Goal: Find contact information: Find contact information

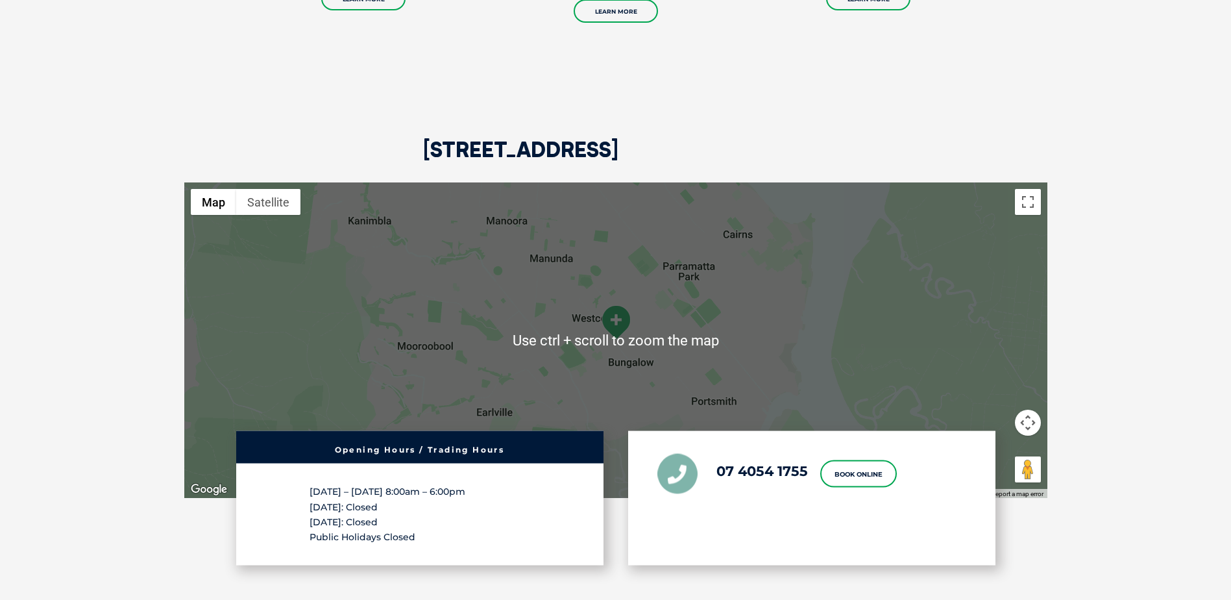
scroll to position [1817, 0]
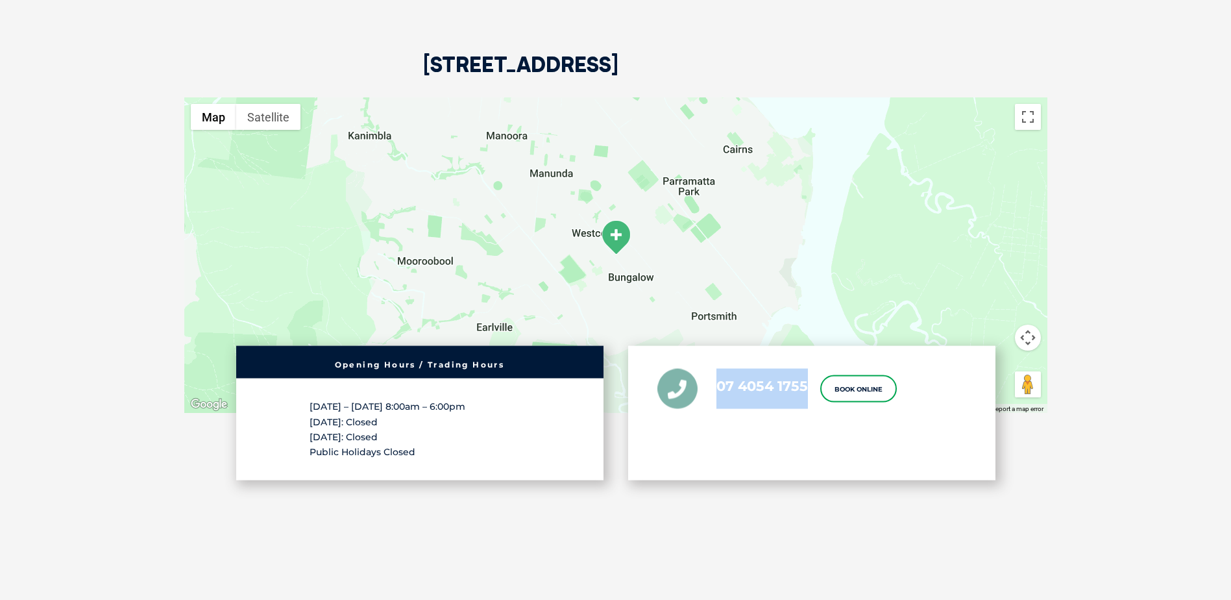
drag, startPoint x: 718, startPoint y: 373, endPoint x: 806, endPoint y: 391, distance: 89.5
click at [806, 391] on li "07 4054 1755" at bounding box center [733, 389] width 151 height 40
copy link "07 4054 1755"
drag, startPoint x: 423, startPoint y: 51, endPoint x: 607, endPoint y: 66, distance: 185.0
click at [607, 66] on div "270 Mulgrave Road, Westcourt QLD 4870" at bounding box center [615, 19] width 863 height 158
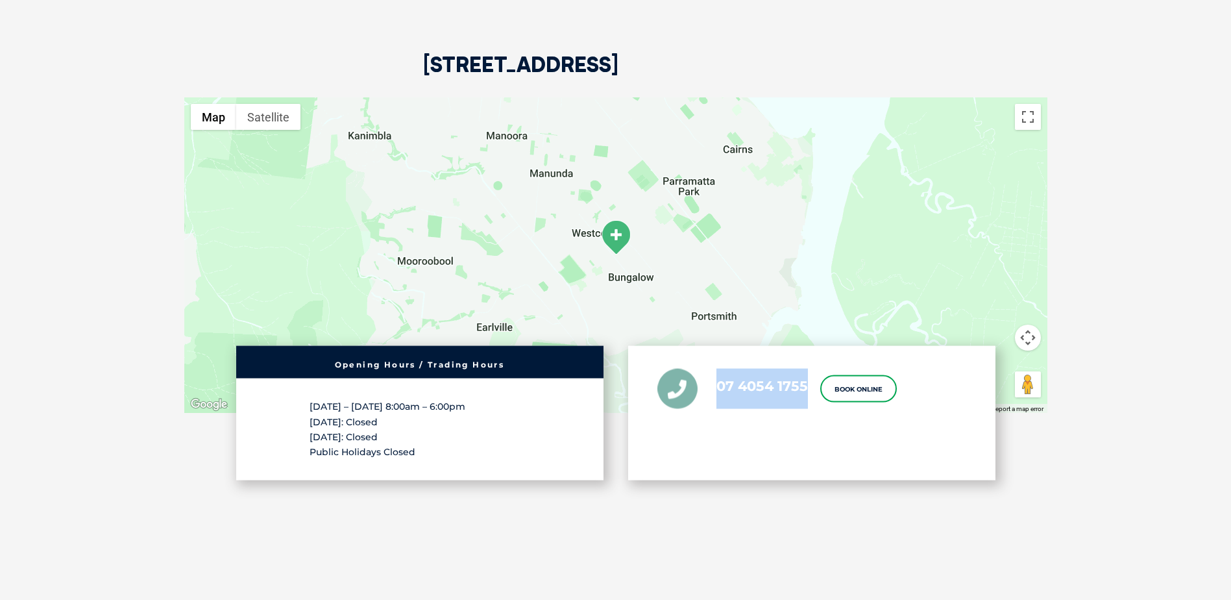
copy h2 "270 Mulgrave Road"
click at [548, 54] on h2 "270 Mulgrave Road, Westcourt QLD 4870" at bounding box center [520, 75] width 195 height 43
drag, startPoint x: 420, startPoint y: 49, endPoint x: 574, endPoint y: 66, distance: 154.8
click at [574, 66] on div "270 Mulgrave Road, Westcourt QLD 4870" at bounding box center [615, 19] width 863 height 158
copy h2 "270 Mulgrave R"
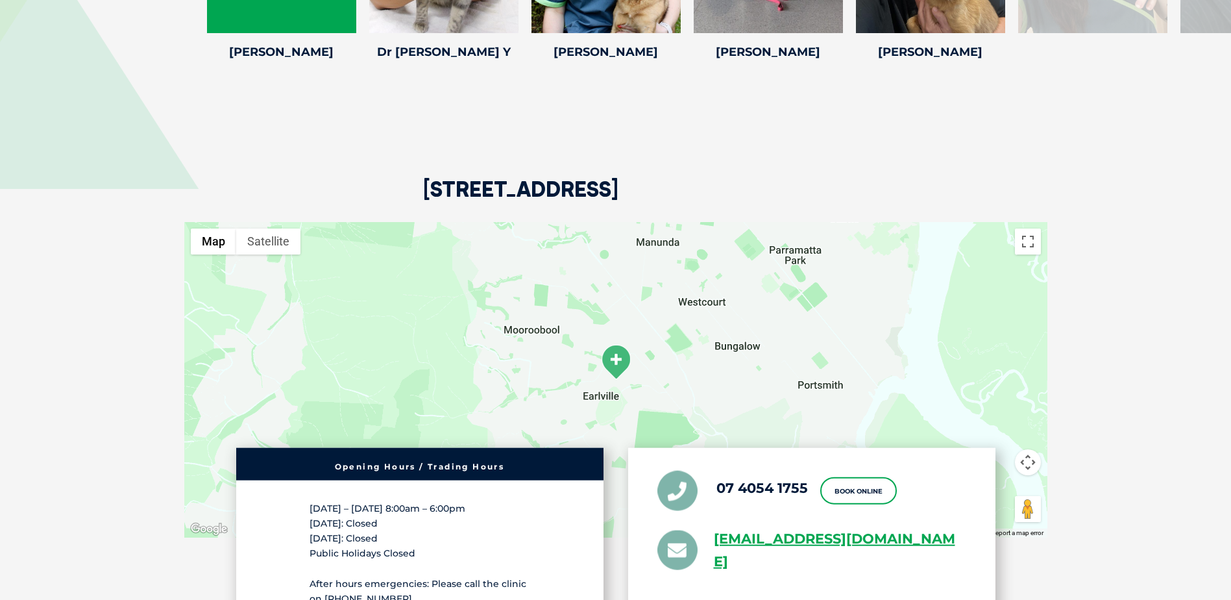
scroll to position [2921, 0]
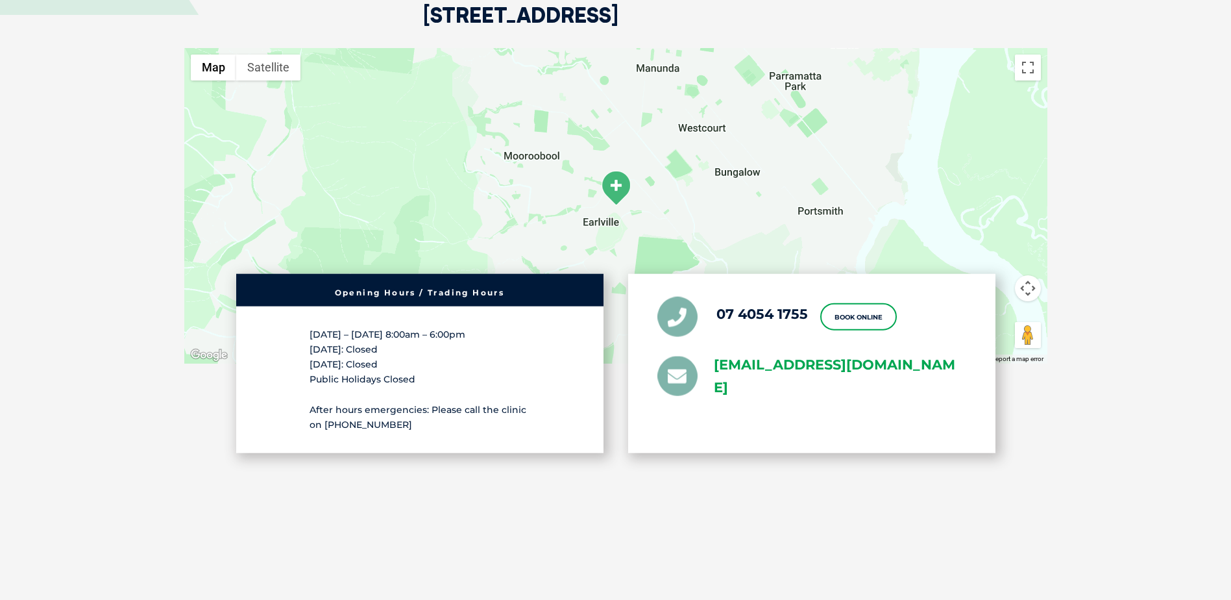
drag, startPoint x: 712, startPoint y: 341, endPoint x: 772, endPoint y: 369, distance: 65.9
click at [772, 369] on li "greencross.earlville@greencrossvet.com.au" at bounding box center [812, 375] width 309 height 45
copy link "greencross.earlville@greencrossvet.com.au"
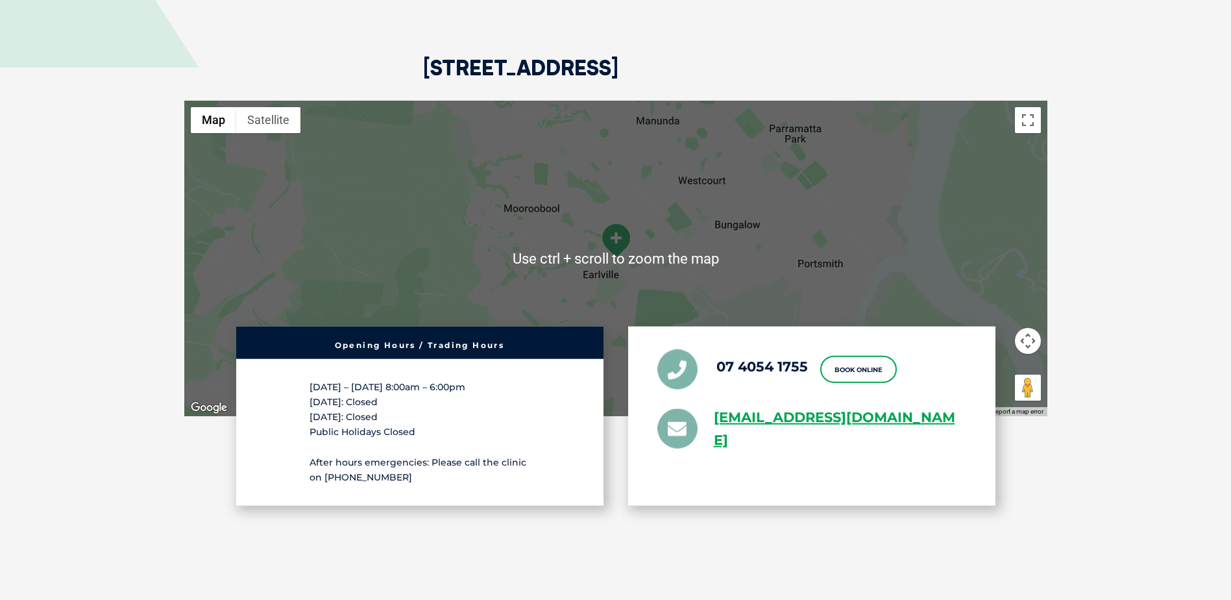
scroll to position [2856, 0]
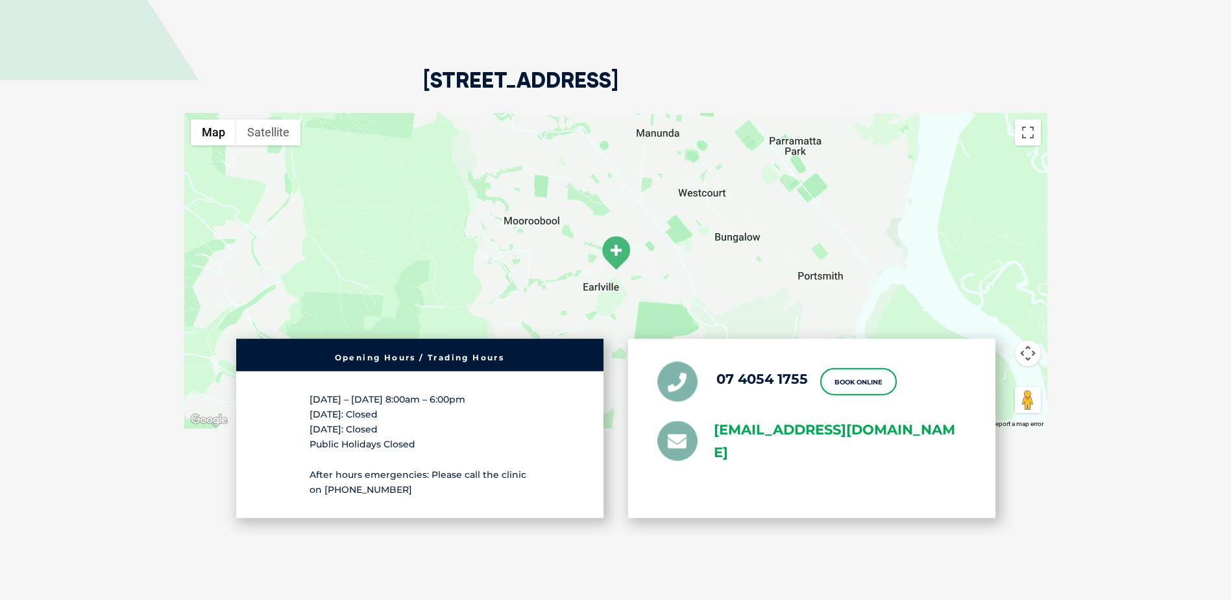
copy link "greencross.earlville@greencrossvet.com.au"
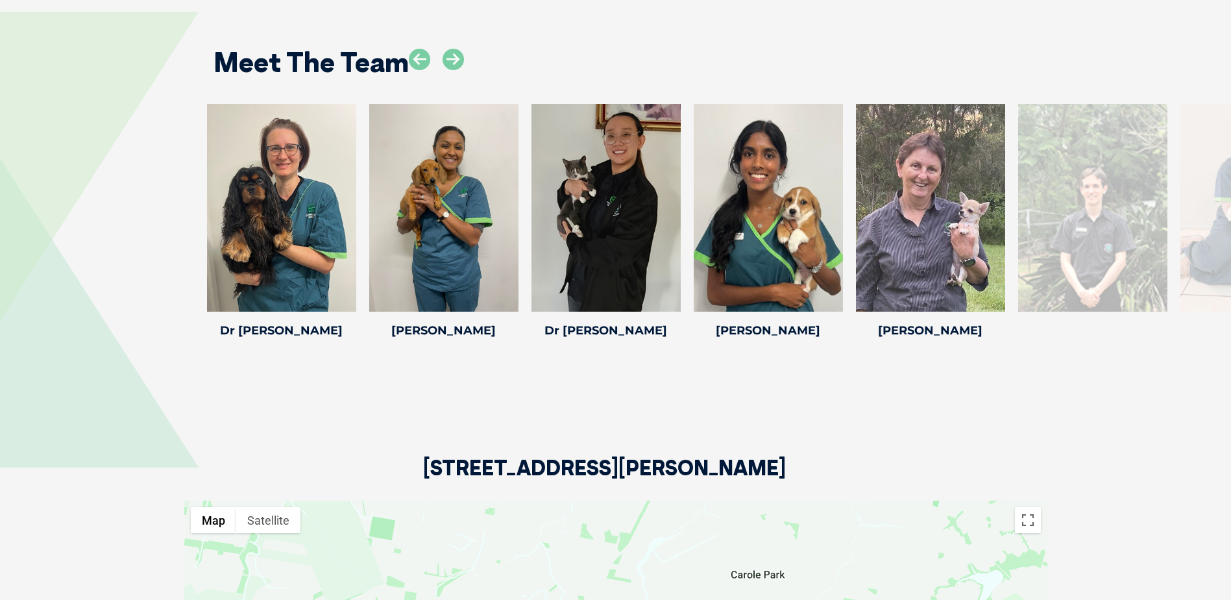
scroll to position [2012, 0]
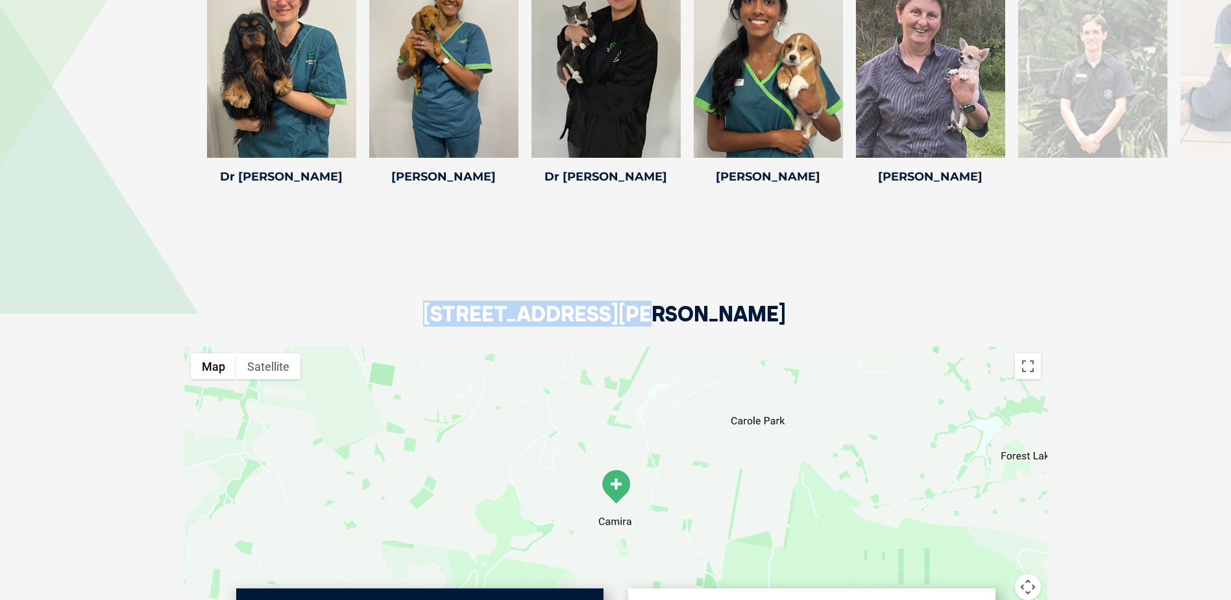
drag, startPoint x: 422, startPoint y: 307, endPoint x: 617, endPoint y: 315, distance: 195.5
click at [617, 315] on div "[STREET_ADDRESS][PERSON_NAME]" at bounding box center [615, 268] width 863 height 158
copy h2 "279/281 Old [PERSON_NAME]"
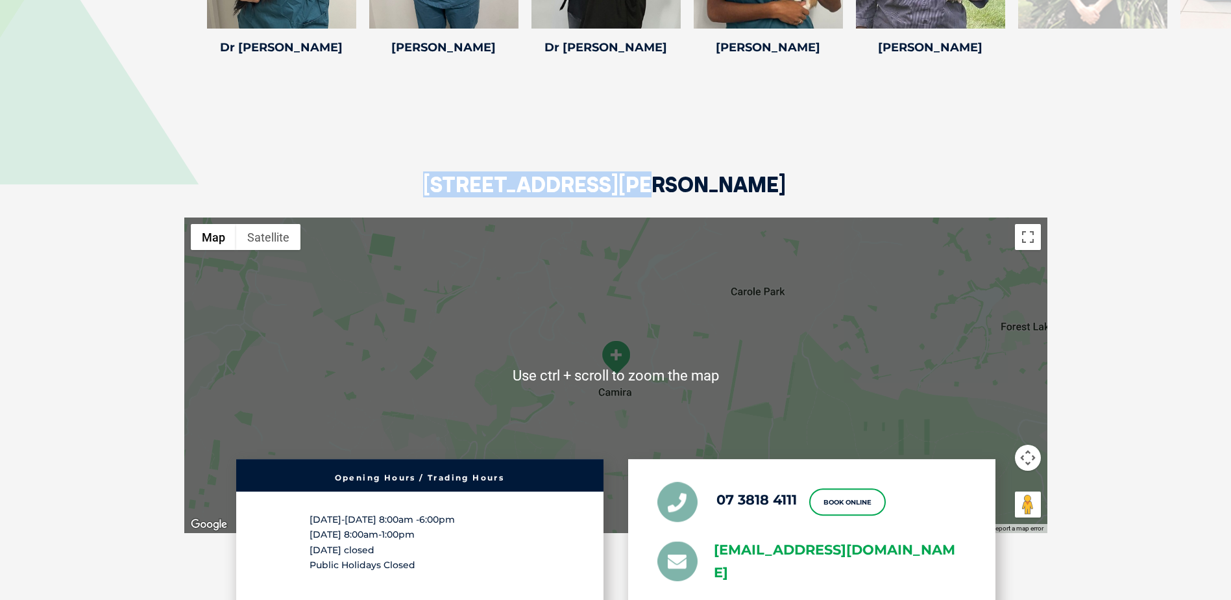
scroll to position [2272, 0]
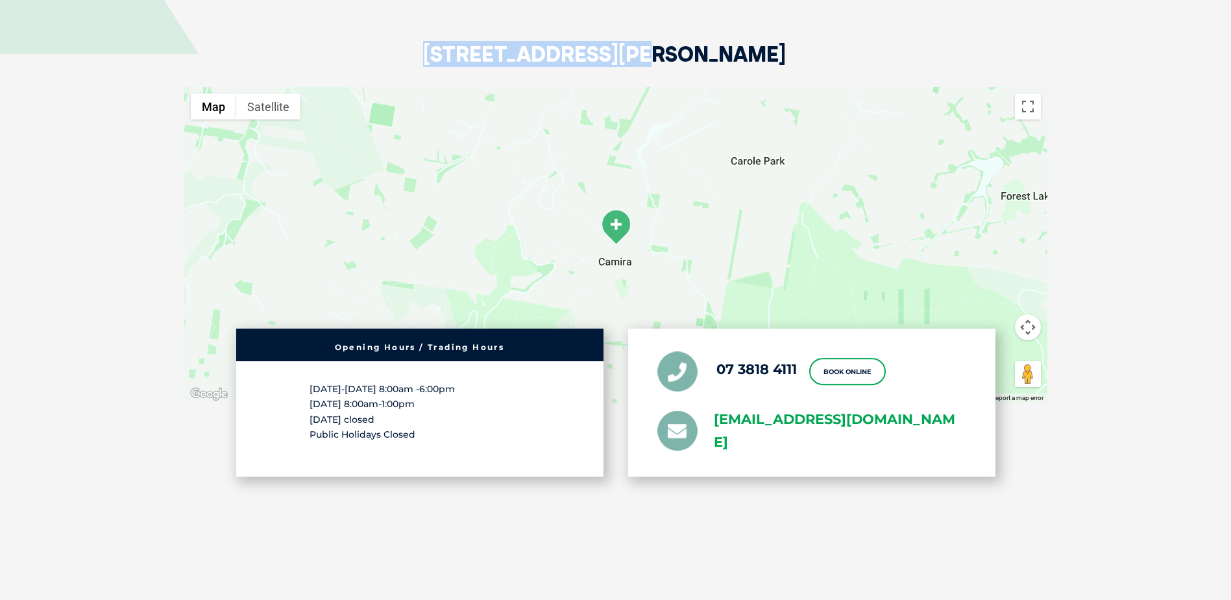
drag, startPoint x: 715, startPoint y: 405, endPoint x: 783, endPoint y: 442, distance: 77.0
click at [783, 442] on ul "07 3818 4111 Book Online [EMAIL_ADDRESS][DOMAIN_NAME]" at bounding box center [812, 402] width 309 height 103
copy link "[EMAIL_ADDRESS][DOMAIN_NAME]"
